Goal: Information Seeking & Learning: Check status

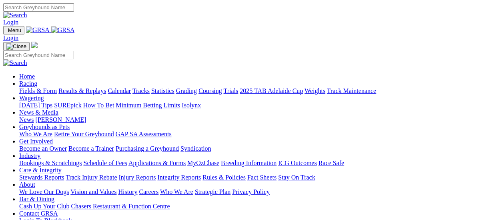
click at [34, 87] on link "Fields & Form" at bounding box center [38, 90] width 38 height 7
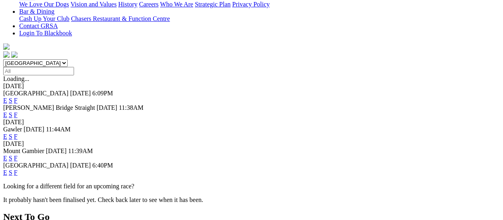
scroll to position [240, 0]
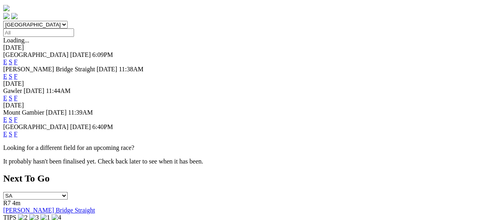
click at [18, 130] on link "F" at bounding box center [16, 133] width 4 height 7
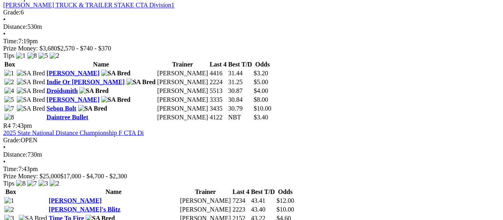
scroll to position [680, 0]
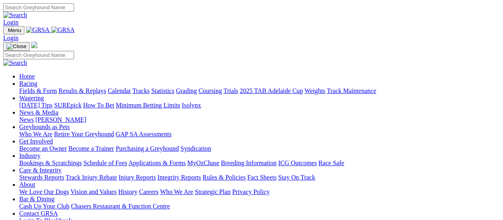
click at [90, 87] on link "Results & Replays" at bounding box center [82, 90] width 48 height 7
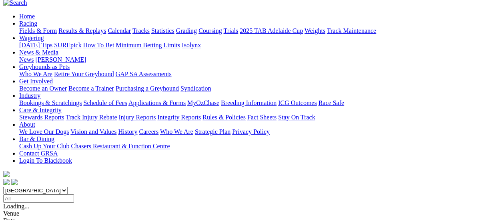
scroll to position [80, 0]
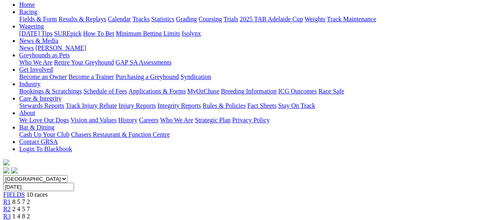
scroll to position [80, 0]
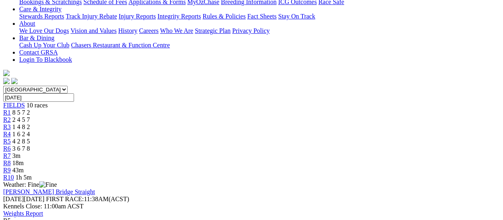
scroll to position [80, 0]
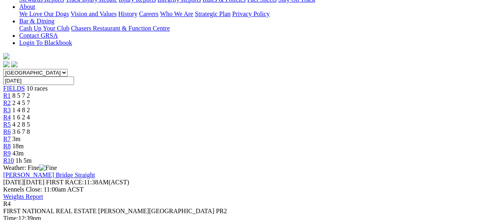
scroll to position [80, 0]
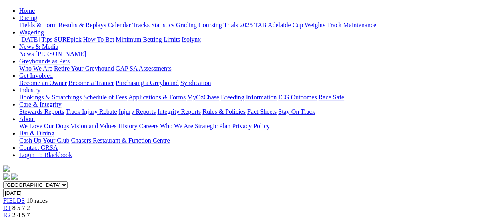
click at [11, 218] on span "R3" at bounding box center [7, 221] width 8 height 7
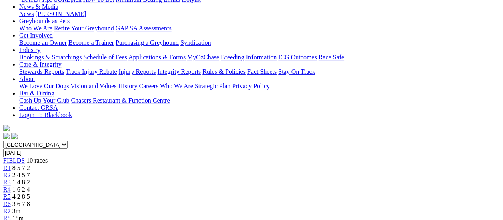
scroll to position [40, 0]
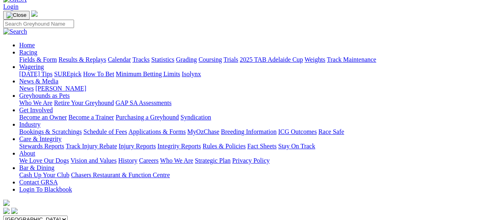
scroll to position [40, 0]
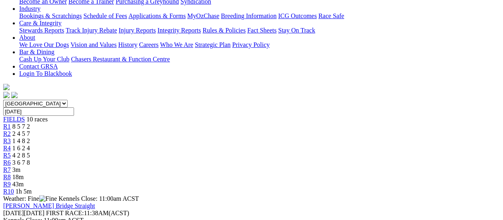
scroll to position [240, 0]
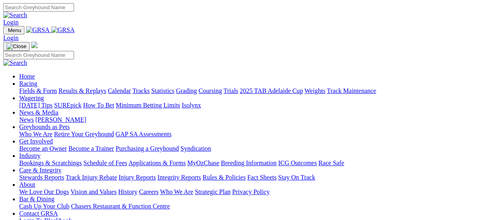
click at [41, 87] on link "Fields & Form" at bounding box center [38, 90] width 38 height 7
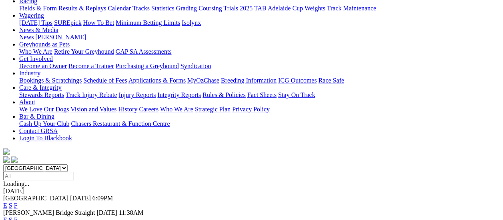
scroll to position [40, 0]
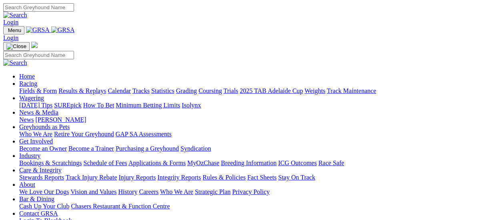
click at [85, 87] on link "Results & Replays" at bounding box center [82, 90] width 48 height 7
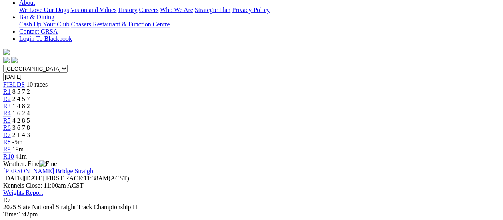
scroll to position [80, 0]
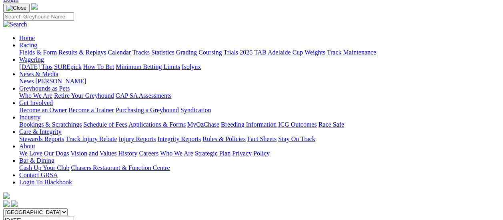
scroll to position [40, 0]
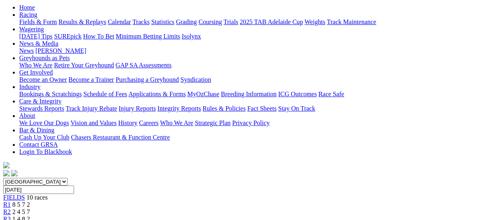
scroll to position [40, 0]
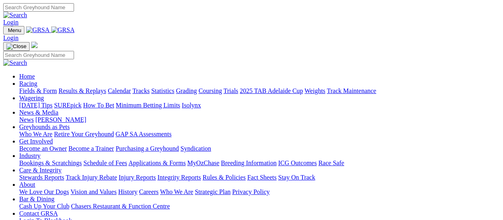
click at [40, 87] on link "Fields & Form" at bounding box center [38, 90] width 38 height 7
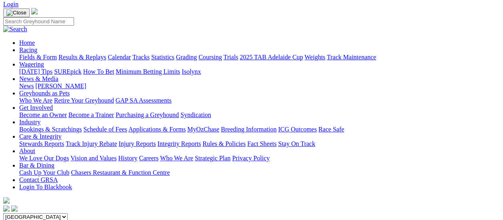
scroll to position [40, 0]
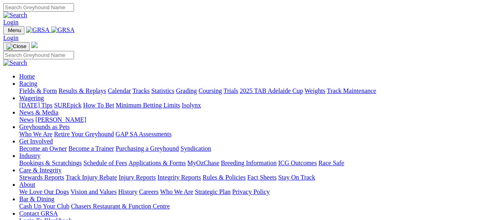
click at [83, 87] on link "Results & Replays" at bounding box center [82, 90] width 48 height 7
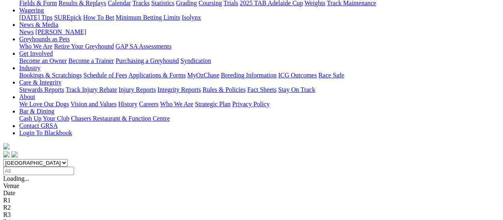
scroll to position [120, 0]
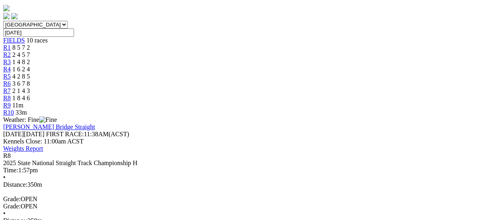
scroll to position [160, 0]
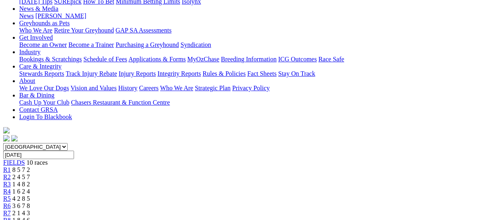
scroll to position [80, 0]
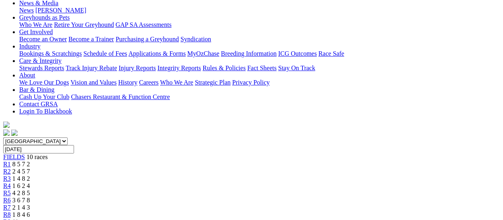
scroll to position [80, 0]
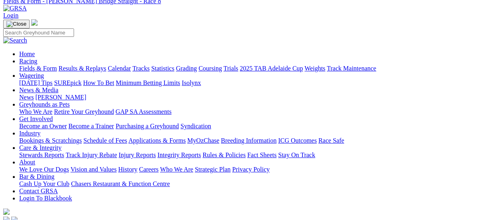
scroll to position [80, 0]
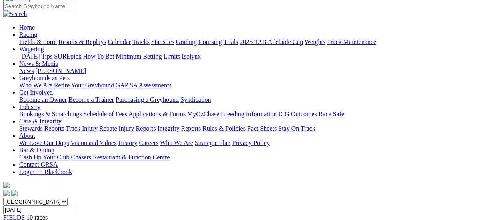
scroll to position [40, 0]
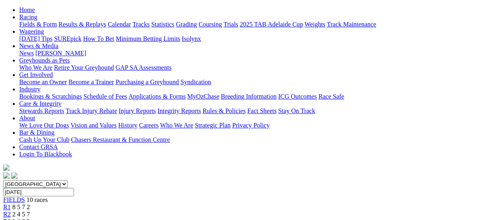
scroll to position [80, 0]
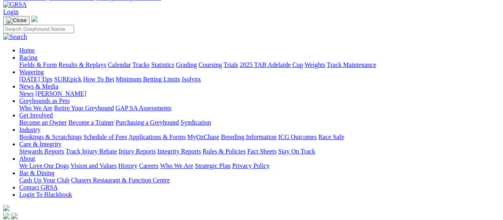
scroll to position [40, 0]
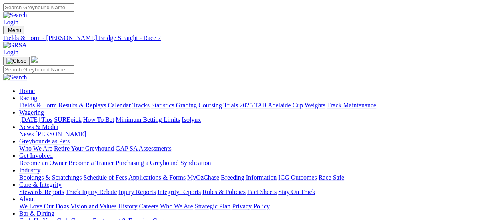
click at [24, 102] on link "Fields & Form" at bounding box center [38, 105] width 38 height 7
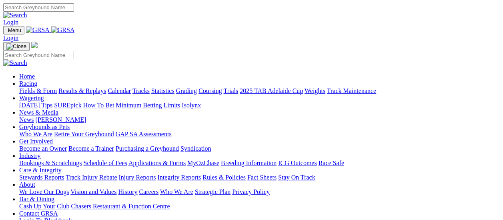
click at [83, 87] on link "Results & Replays" at bounding box center [82, 90] width 48 height 7
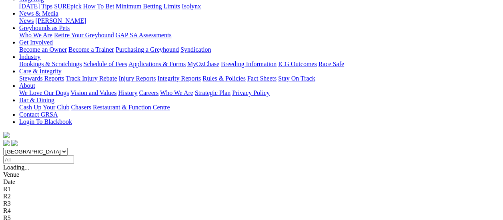
scroll to position [120, 0]
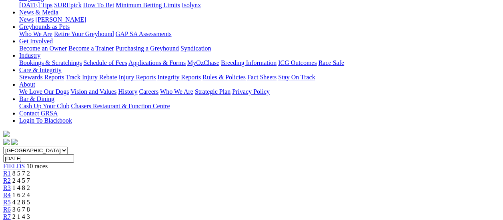
scroll to position [200, 0]
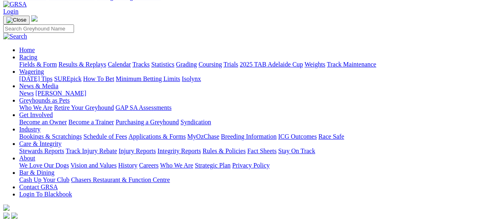
scroll to position [40, 0]
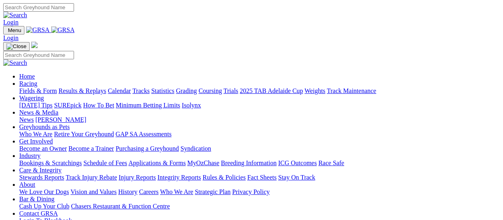
click at [37, 87] on link "Fields & Form" at bounding box center [38, 90] width 38 height 7
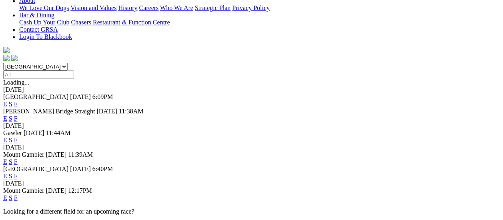
scroll to position [200, 0]
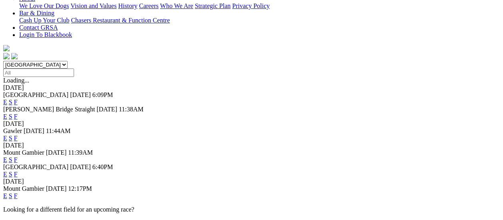
click at [18, 192] on link "F" at bounding box center [16, 195] width 4 height 7
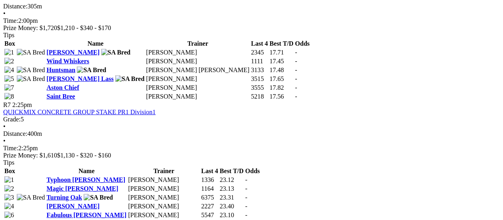
scroll to position [1080, 0]
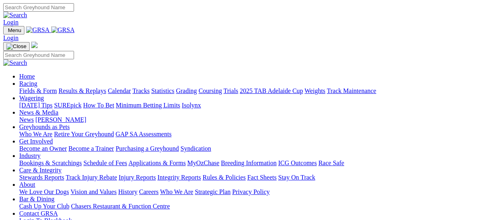
click at [85, 87] on link "Results & Replays" at bounding box center [82, 90] width 48 height 7
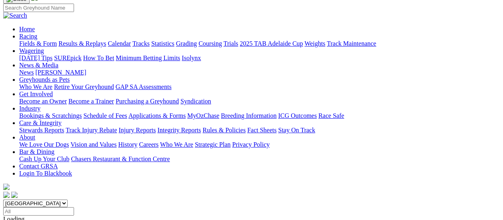
scroll to position [40, 0]
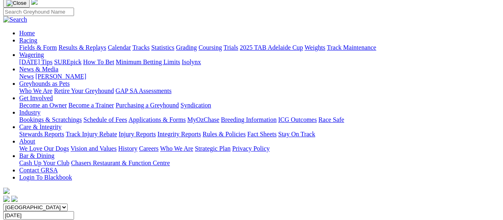
scroll to position [40, 0]
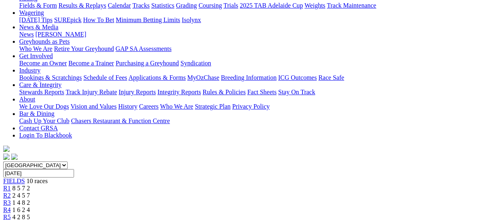
scroll to position [80, 0]
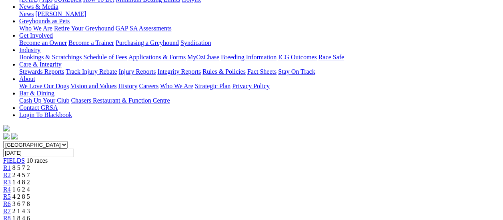
scroll to position [80, 0]
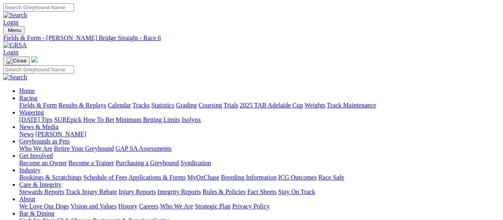
click at [26, 102] on link "Fields & Form" at bounding box center [38, 105] width 38 height 7
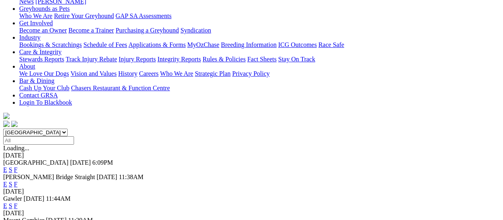
scroll to position [120, 0]
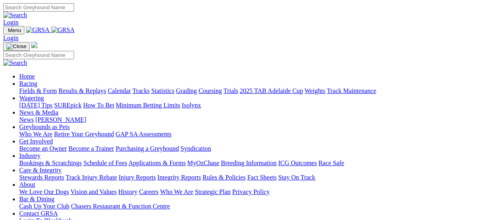
click at [86, 87] on link "Results & Replays" at bounding box center [82, 90] width 48 height 7
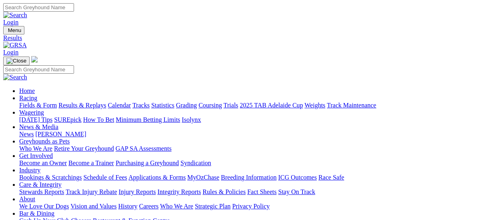
click at [23, 102] on link "Fields & Form" at bounding box center [38, 105] width 38 height 7
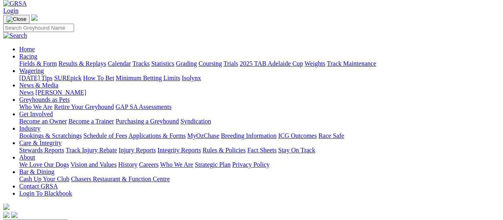
scroll to position [40, 0]
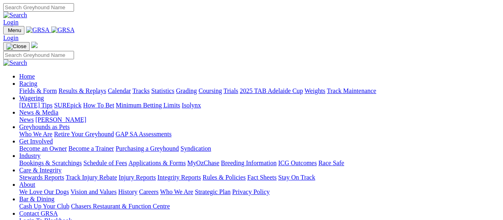
click at [84, 87] on link "Results & Replays" at bounding box center [82, 90] width 48 height 7
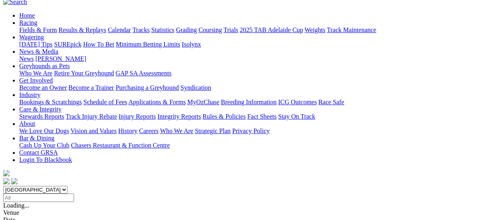
scroll to position [80, 0]
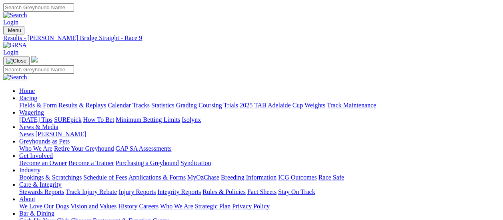
click at [41, 102] on link "Fields & Form" at bounding box center [38, 105] width 38 height 7
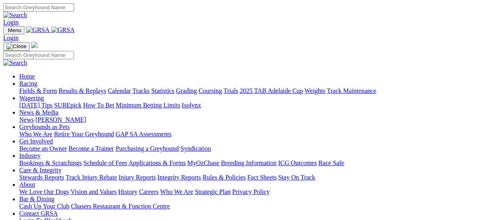
click at [37, 87] on link "Fields & Form" at bounding box center [38, 90] width 38 height 7
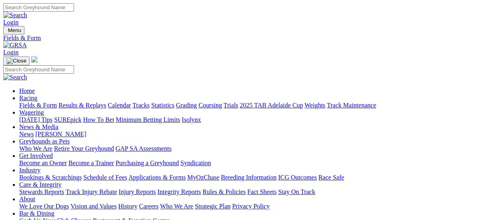
click at [87, 102] on link "Results & Replays" at bounding box center [82, 105] width 48 height 7
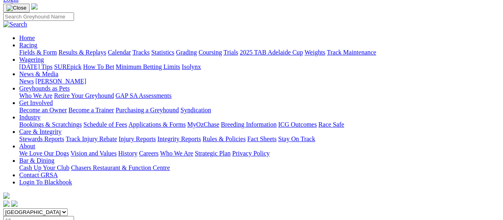
scroll to position [80, 0]
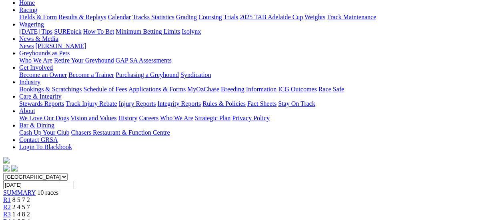
scroll to position [80, 0]
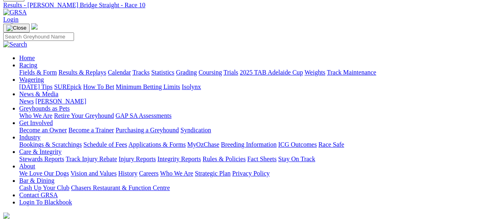
scroll to position [0, 0]
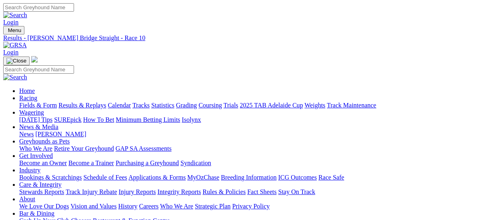
click at [25, 102] on link "Fields & Form" at bounding box center [38, 105] width 38 height 7
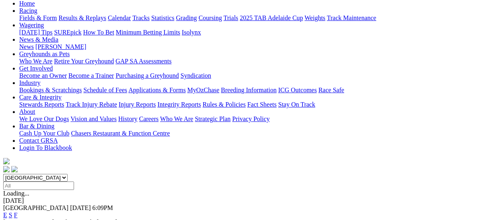
scroll to position [80, 0]
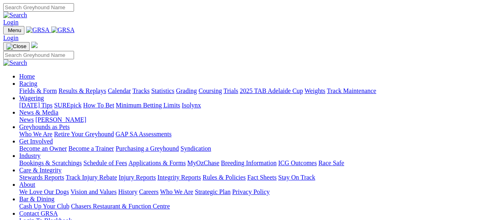
click at [80, 87] on link "Results & Replays" at bounding box center [82, 90] width 48 height 7
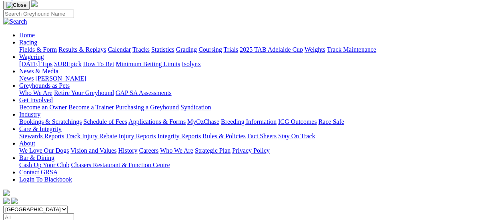
scroll to position [120, 0]
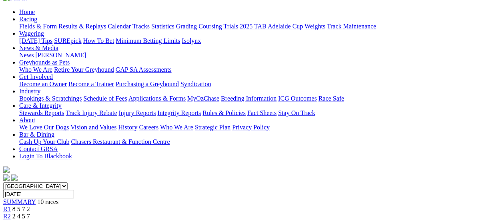
scroll to position [40, 0]
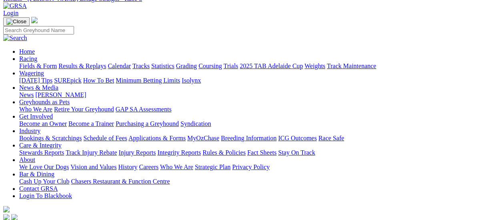
scroll to position [80, 0]
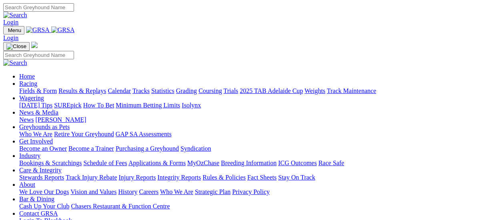
click at [29, 87] on link "Fields & Form" at bounding box center [38, 90] width 38 height 7
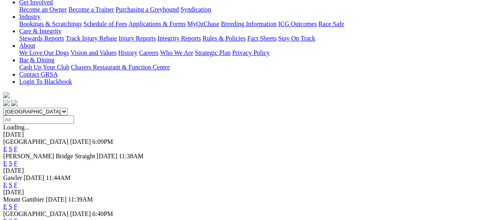
scroll to position [80, 0]
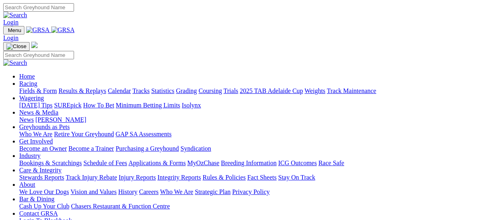
click at [88, 87] on link "Results & Replays" at bounding box center [82, 90] width 48 height 7
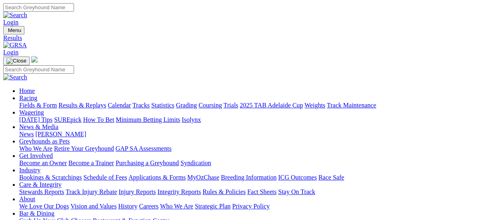
click at [20, 102] on link "Fields & Form" at bounding box center [38, 105] width 38 height 7
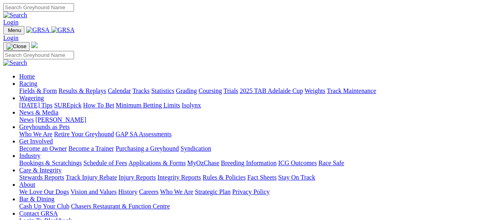
click at [38, 87] on link "Fields & Form" at bounding box center [38, 90] width 38 height 7
